Goal: Task Accomplishment & Management: Manage account settings

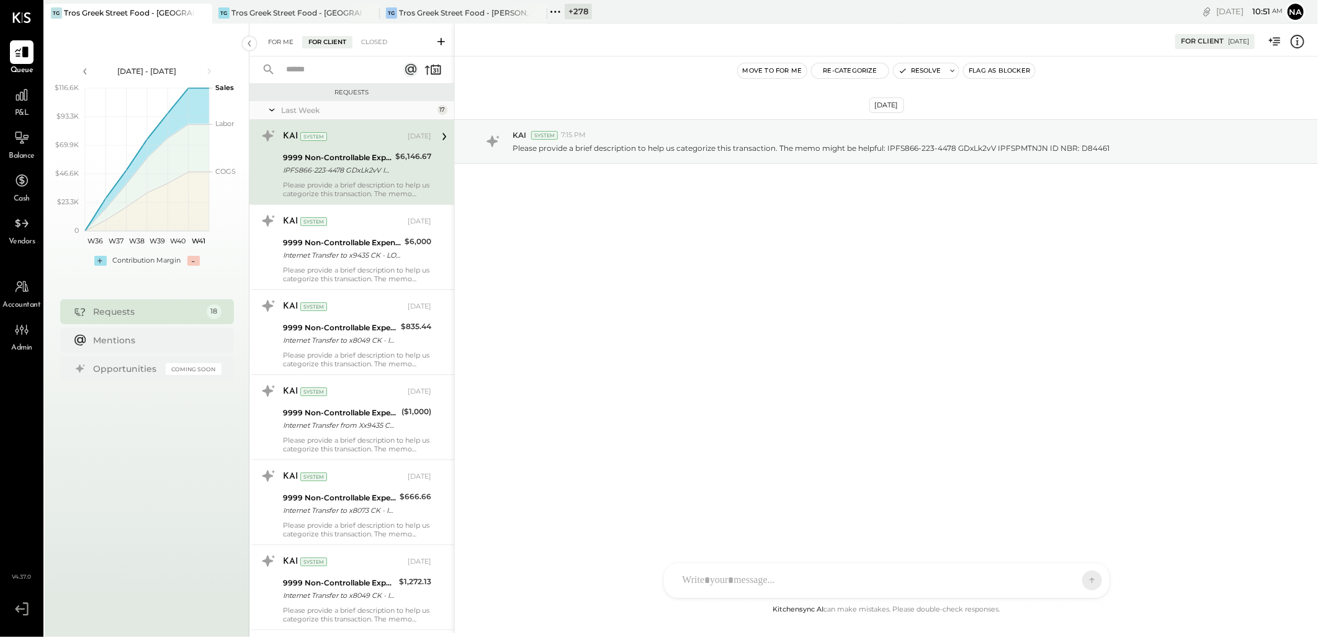
click at [297, 41] on div "For Me" at bounding box center [281, 42] width 38 height 12
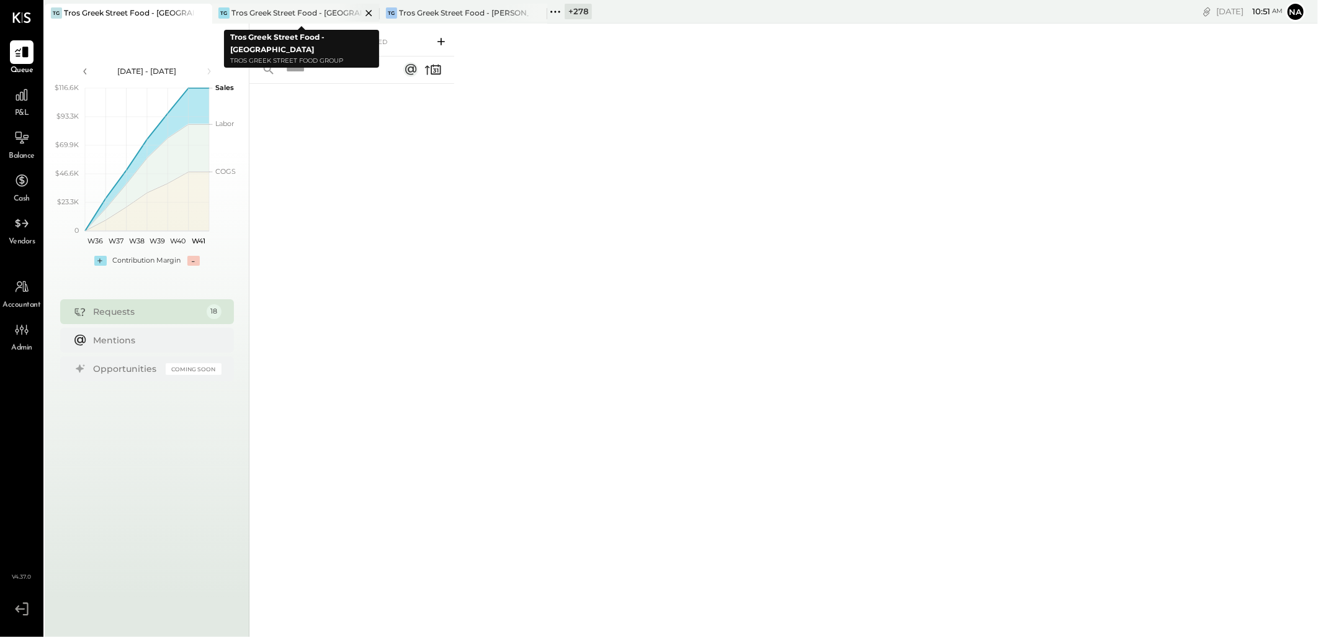
click at [323, 11] on div "Tros Greek Street Food - [GEOGRAPHIC_DATA]" at bounding box center [296, 12] width 130 height 11
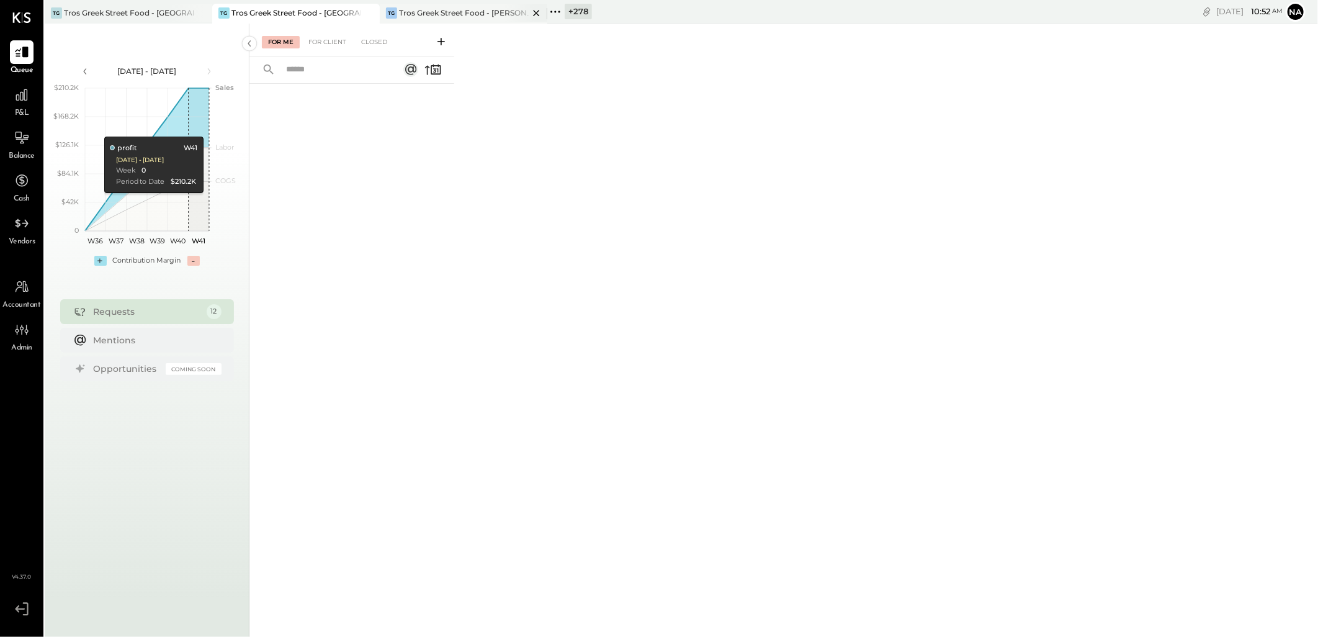
click at [498, 7] on div "Tros Greek Street Food - [PERSON_NAME]" at bounding box center [464, 12] width 130 height 11
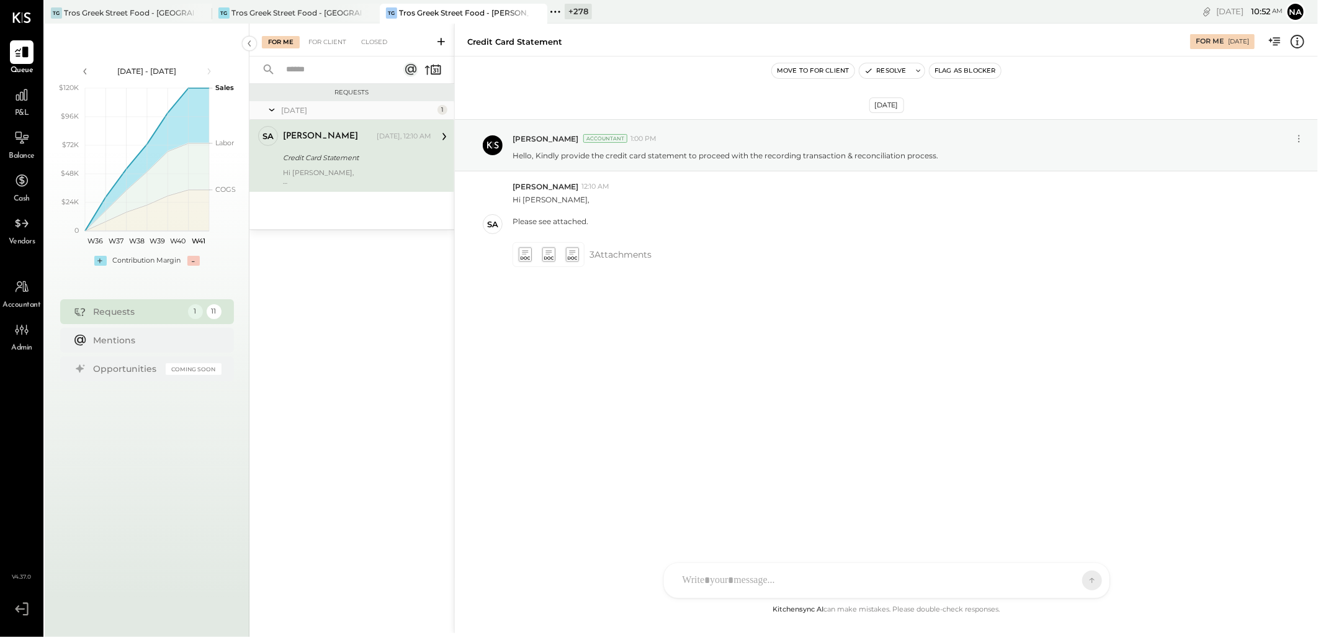
click at [596, 308] on div "[DATE] [PERSON_NAME] Accountant 1:00 PM Hello, Kindly provide the credit card s…" at bounding box center [886, 229] width 863 height 282
click at [793, 581] on div "SA [PERSON_NAME] [PERSON_NAME] [PERSON_NAME] VD [PERSON_NAME] MB [PERSON_NAME] …" at bounding box center [886, 547] width 447 height 104
click at [528, 249] on icon at bounding box center [524, 254] width 13 height 14
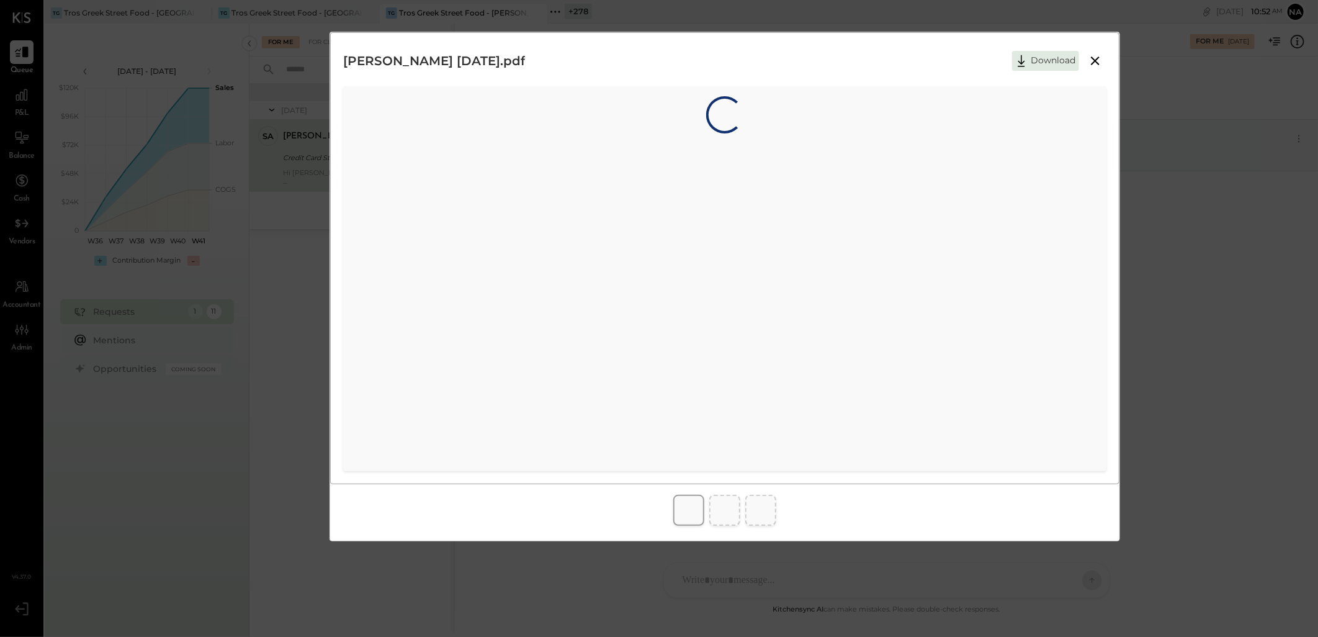
click at [1098, 60] on icon at bounding box center [1095, 60] width 15 height 15
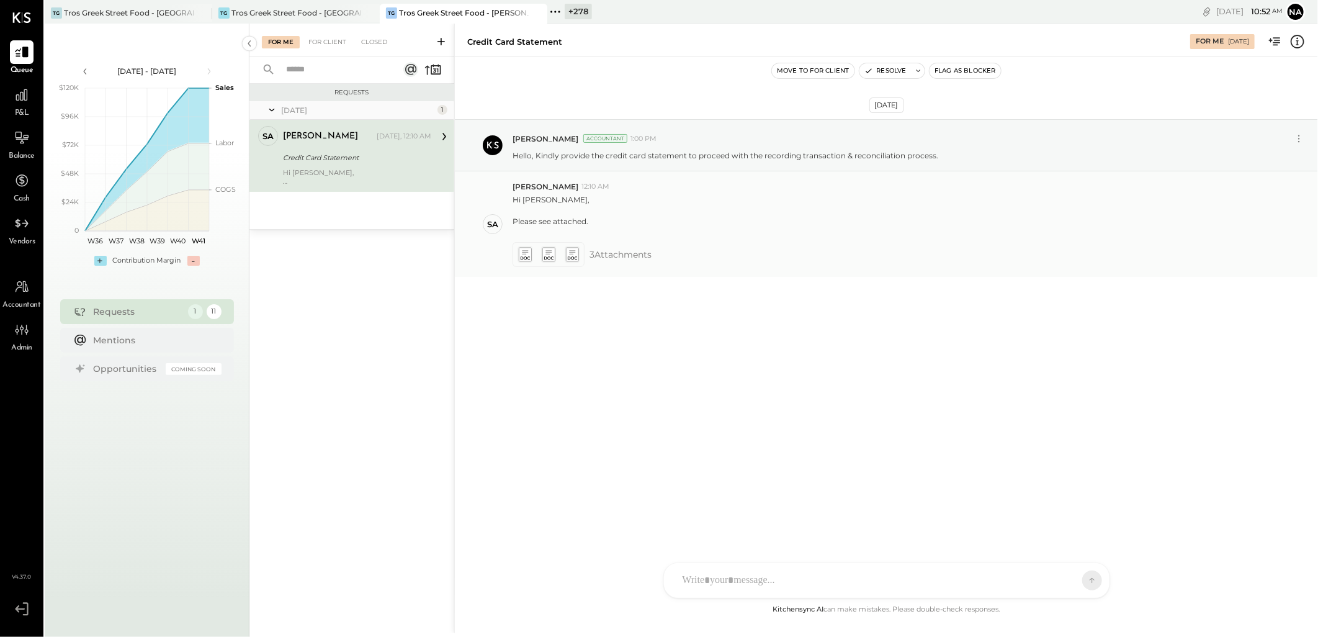
click at [543, 251] on g at bounding box center [548, 254] width 13 height 14
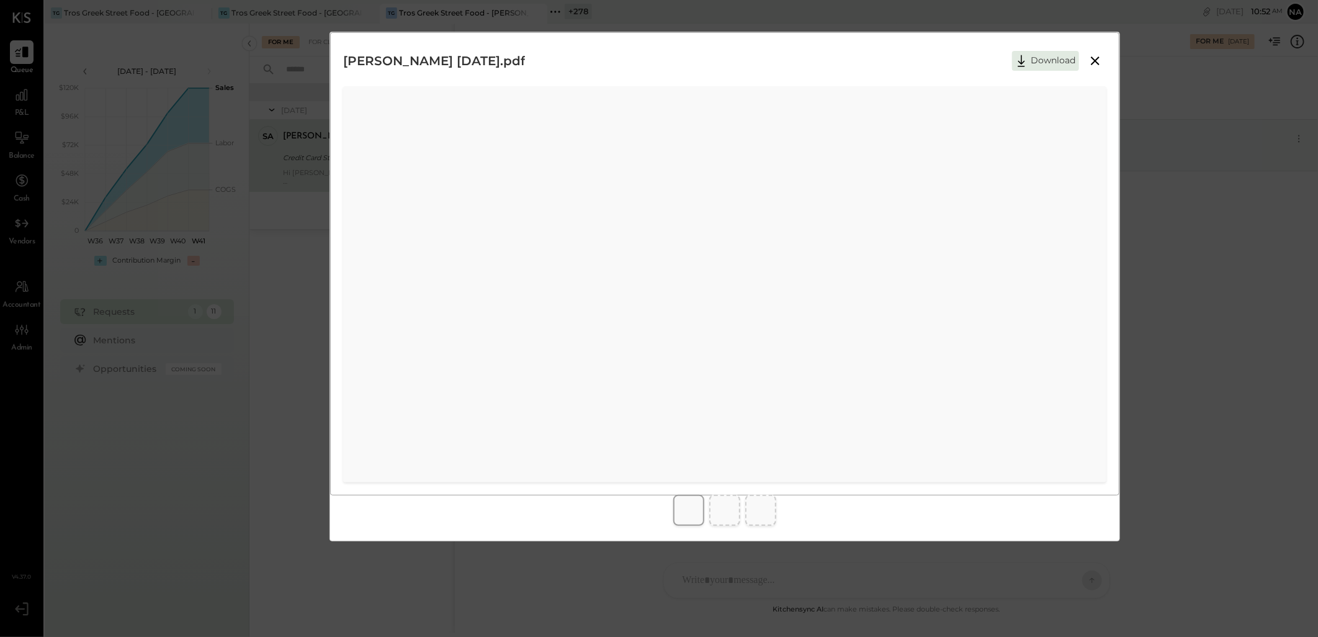
click at [1095, 56] on icon at bounding box center [1095, 60] width 15 height 15
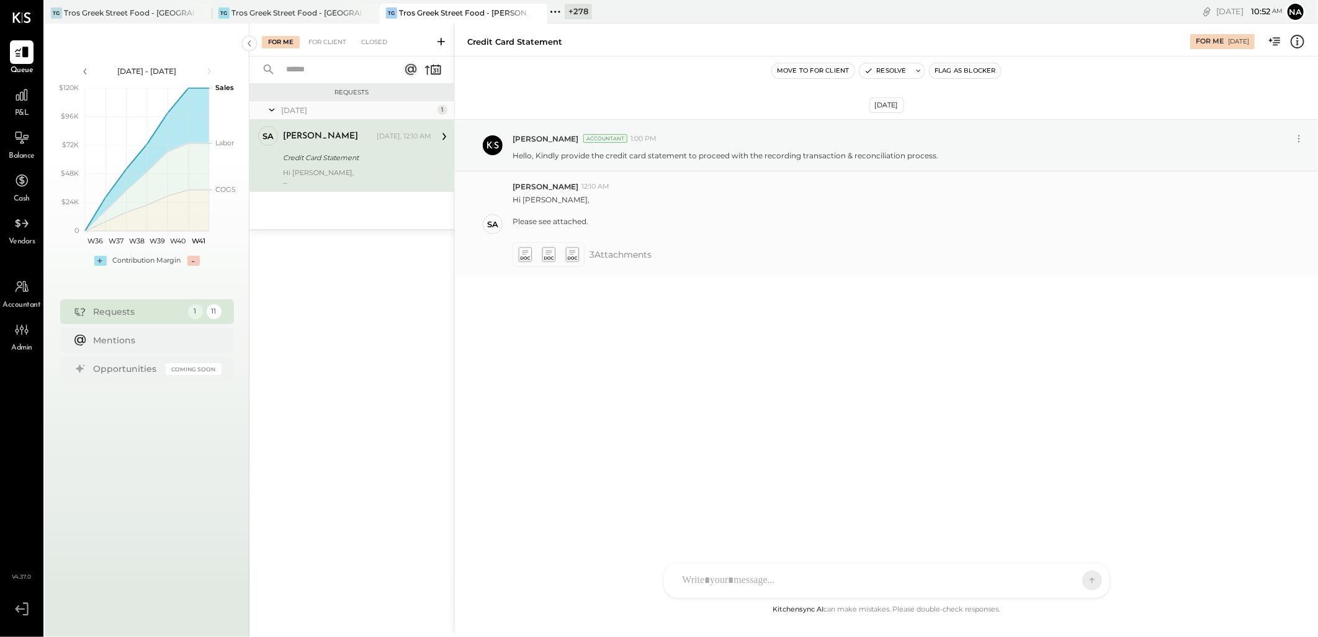
click at [525, 253] on icon at bounding box center [524, 254] width 13 height 14
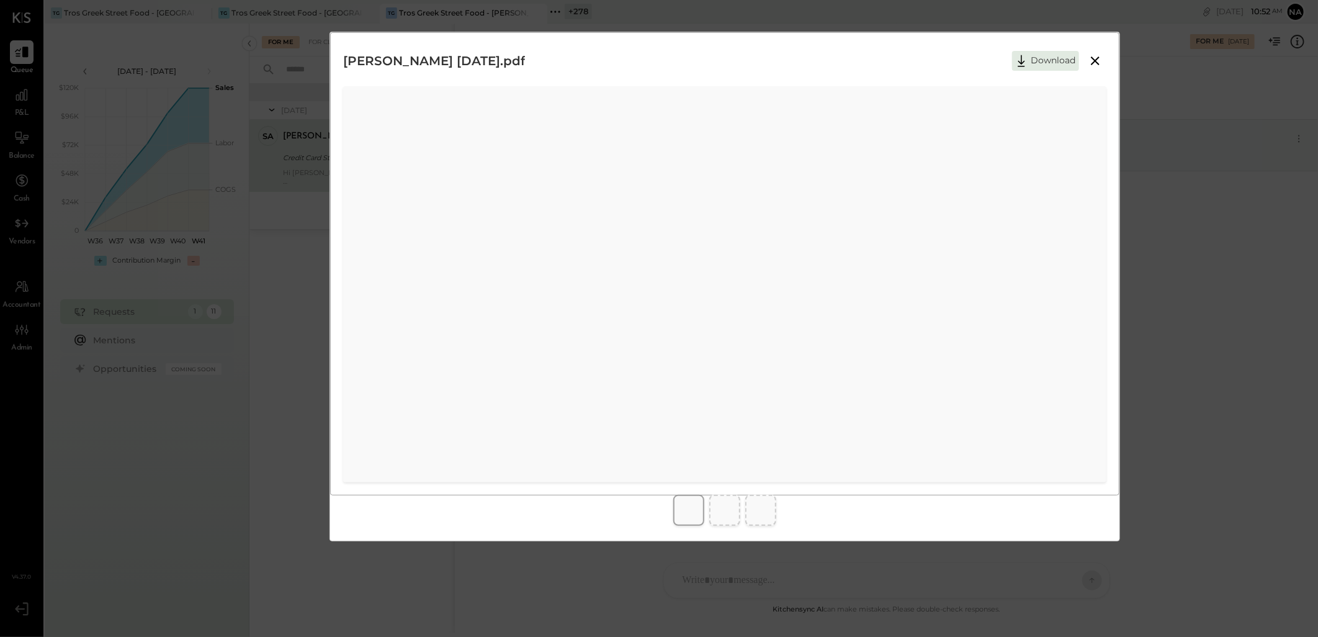
click at [1092, 56] on icon at bounding box center [1095, 60] width 15 height 15
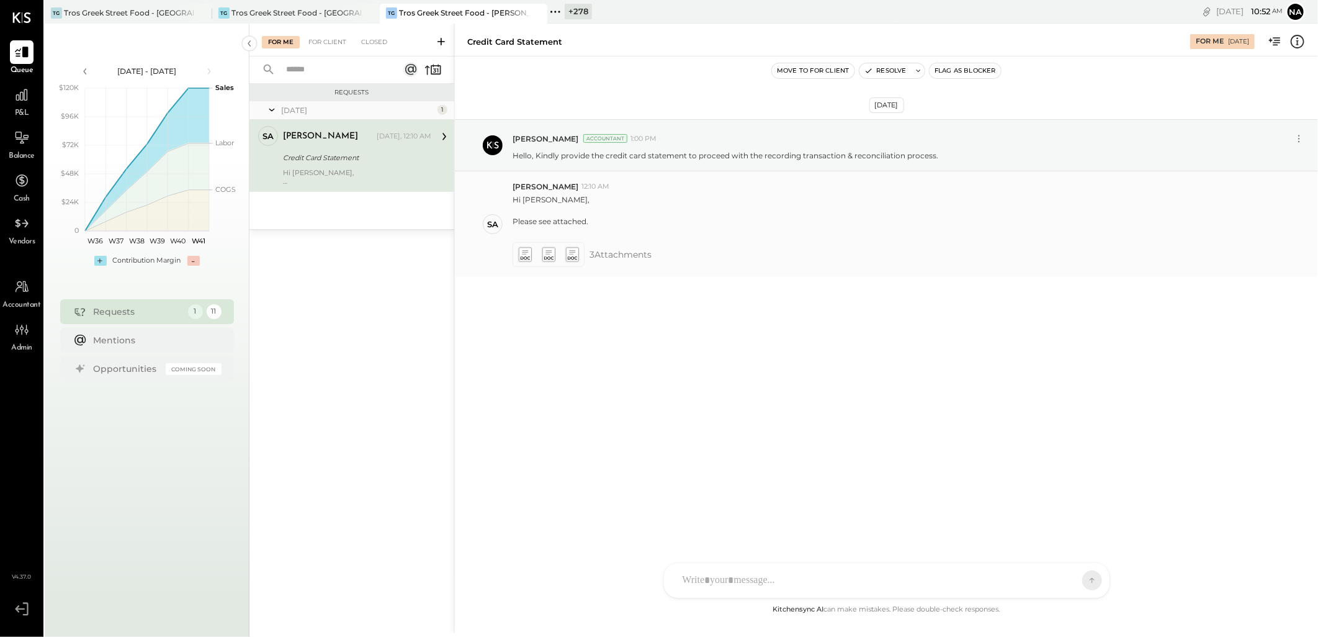
click at [531, 253] on icon at bounding box center [524, 254] width 13 height 14
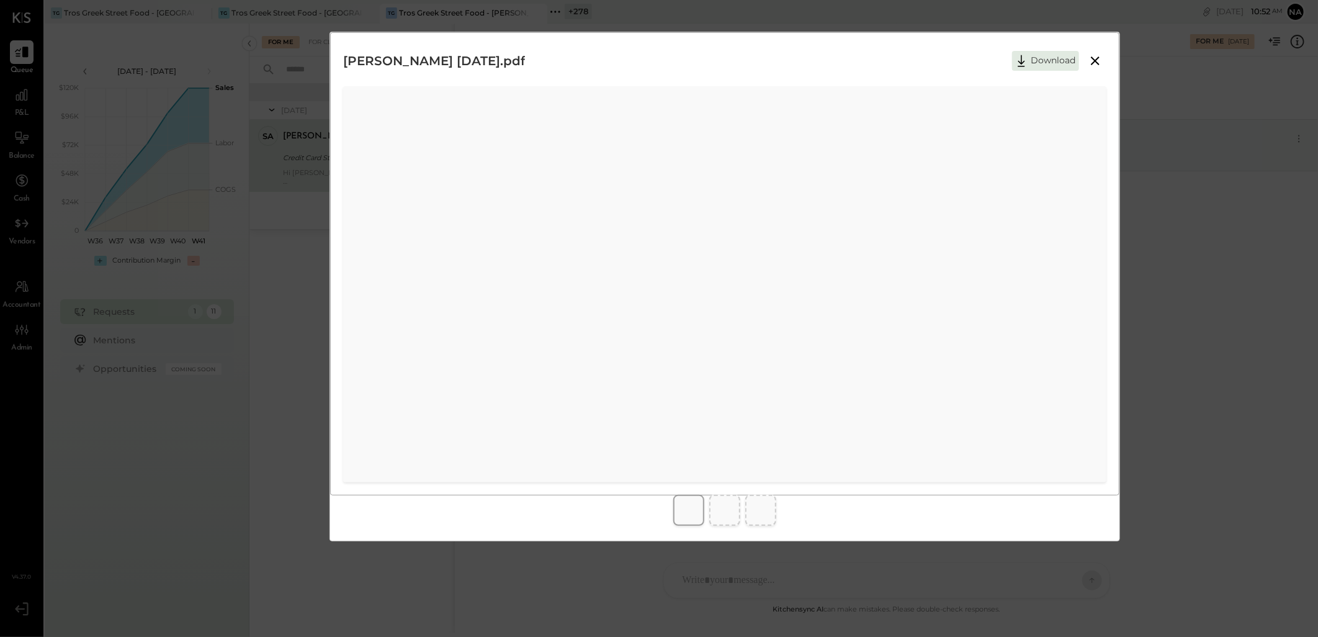
click at [1097, 61] on icon at bounding box center [1095, 60] width 15 height 15
